Goal: Task Accomplishment & Management: Manage account settings

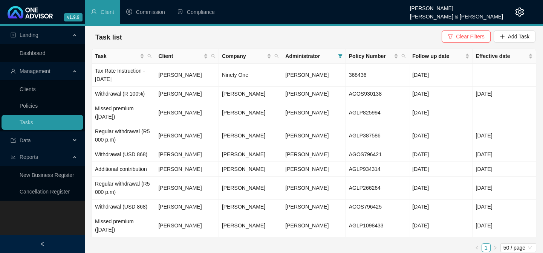
click at [20, 92] on link "Clients" at bounding box center [28, 89] width 16 height 6
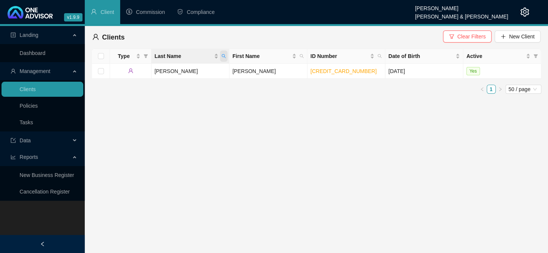
click at [221, 52] on span "Last Name" at bounding box center [224, 55] width 8 height 11
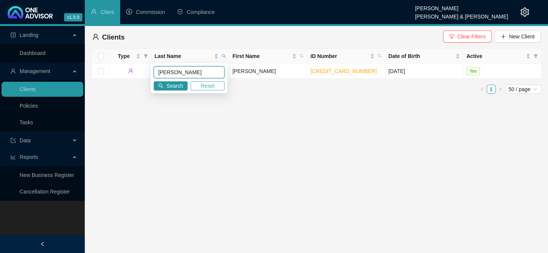
type input "[PERSON_NAME]"
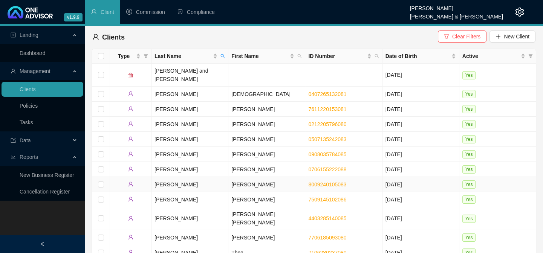
click at [165, 177] on td "[PERSON_NAME]" at bounding box center [189, 184] width 77 height 15
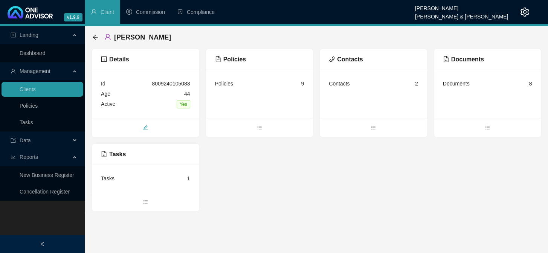
click at [144, 128] on icon "edit" at bounding box center [145, 127] width 5 height 5
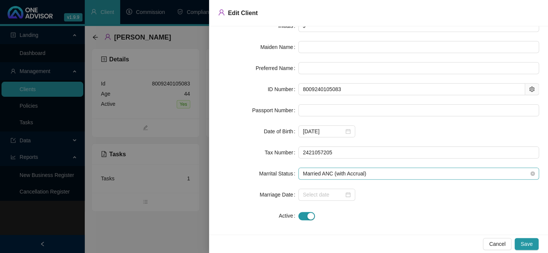
scroll to position [84, 0]
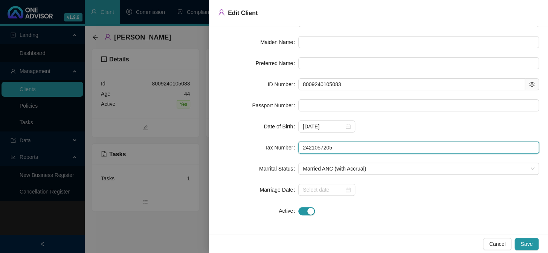
drag, startPoint x: 331, startPoint y: 146, endPoint x: 298, endPoint y: 147, distance: 32.8
click at [298, 147] on input "2421057205" at bounding box center [418, 148] width 241 height 12
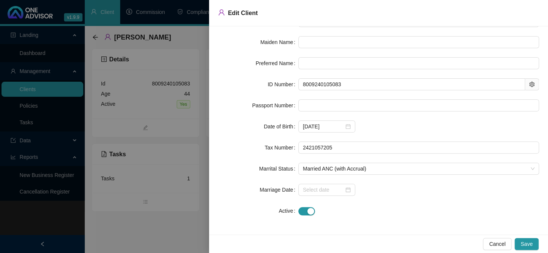
click at [109, 217] on div at bounding box center [274, 126] width 548 height 253
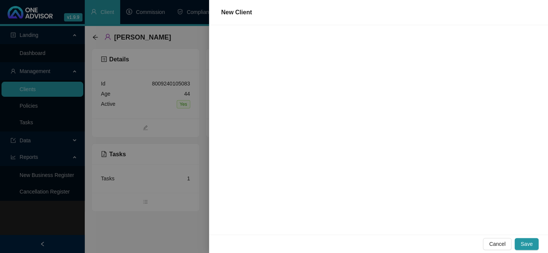
scroll to position [0, 0]
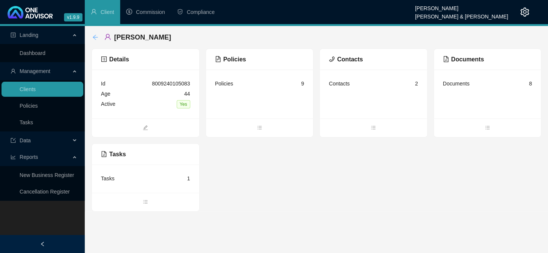
click at [95, 38] on icon "arrow-left" at bounding box center [95, 37] width 6 height 6
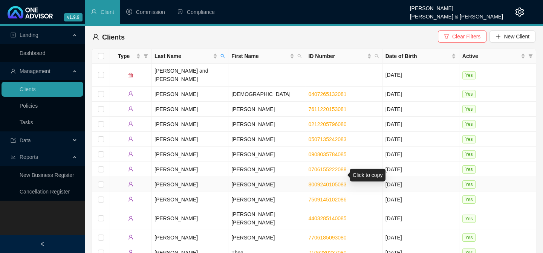
click at [323, 182] on link "8009240105083" at bounding box center [327, 185] width 38 height 6
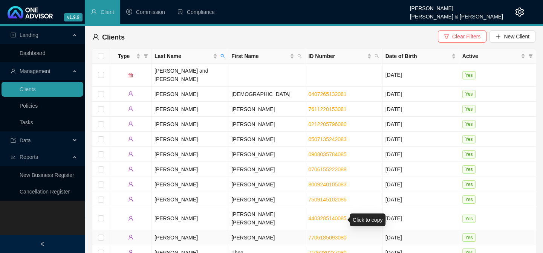
click at [314, 235] on link "7706185093080" at bounding box center [327, 238] width 38 height 6
click at [164, 230] on td "[PERSON_NAME]" at bounding box center [189, 237] width 77 height 15
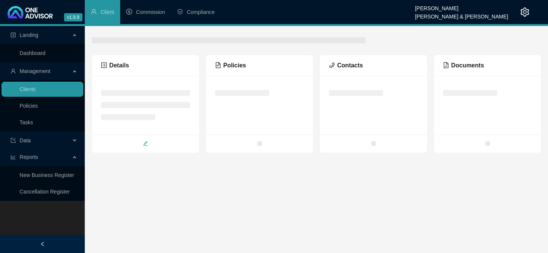
click at [145, 145] on icon "edit" at bounding box center [145, 143] width 5 height 5
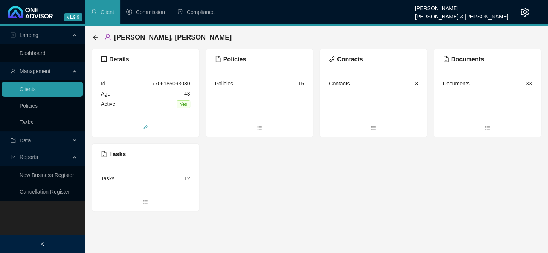
click at [143, 130] on icon "edit" at bounding box center [145, 127] width 5 height 5
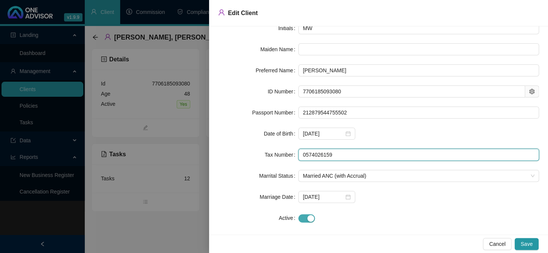
scroll to position [84, 0]
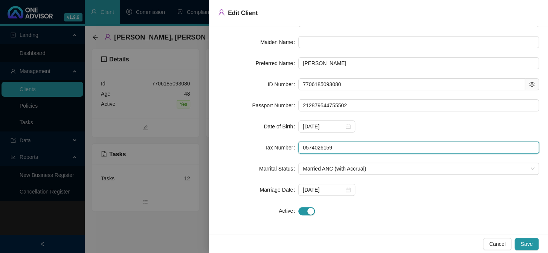
drag, startPoint x: 327, startPoint y: 233, endPoint x: 307, endPoint y: 227, distance: 21.6
click at [308, 232] on div "Client Type Individual First Name [PERSON_NAME] Last Name [PERSON_NAME] Initial…" at bounding box center [378, 130] width 339 height 208
click at [342, 148] on input "7402615905" at bounding box center [418, 148] width 241 height 12
type input "7402615905"
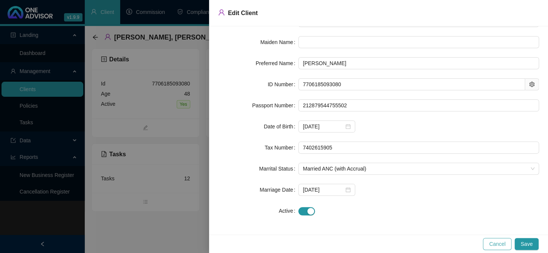
click at [489, 243] on button "Cancel" at bounding box center [497, 244] width 29 height 12
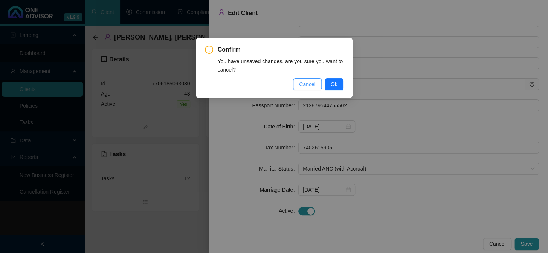
click at [314, 83] on span "Cancel" at bounding box center [307, 84] width 17 height 8
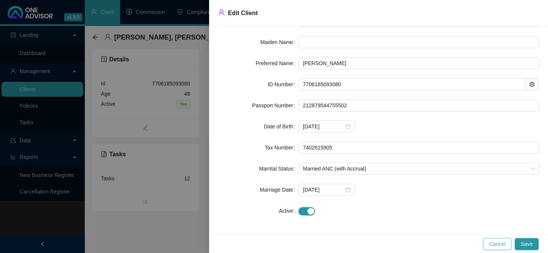
click at [498, 242] on span "Cancel" at bounding box center [497, 244] width 17 height 8
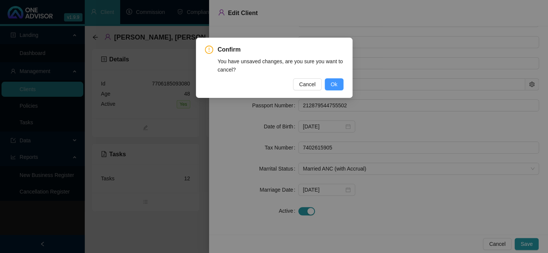
click at [335, 86] on span "Ok" at bounding box center [334, 84] width 7 height 8
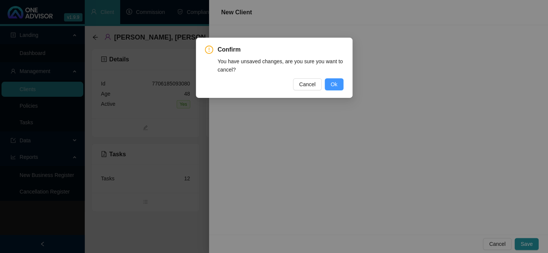
scroll to position [0, 0]
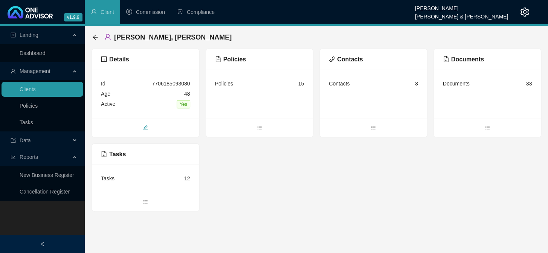
click at [143, 131] on span "edit" at bounding box center [145, 128] width 107 height 8
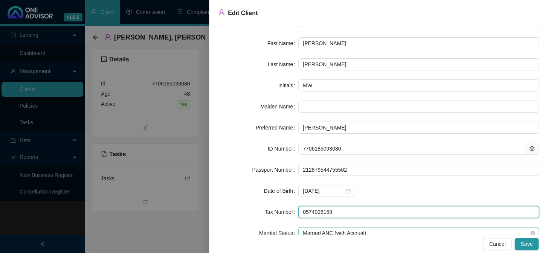
scroll to position [23, 0]
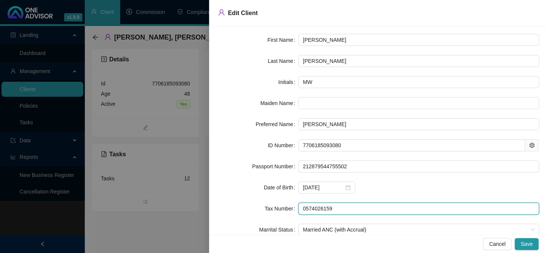
drag, startPoint x: 337, startPoint y: 228, endPoint x: 296, endPoint y: 209, distance: 45.2
click at [296, 209] on div "Tax Number 0574026159" at bounding box center [378, 209] width 321 height 12
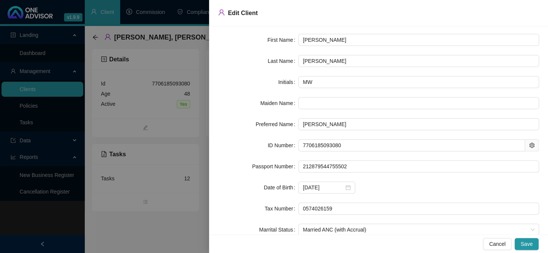
click at [165, 229] on div at bounding box center [274, 126] width 548 height 253
